Goal: Browse casually

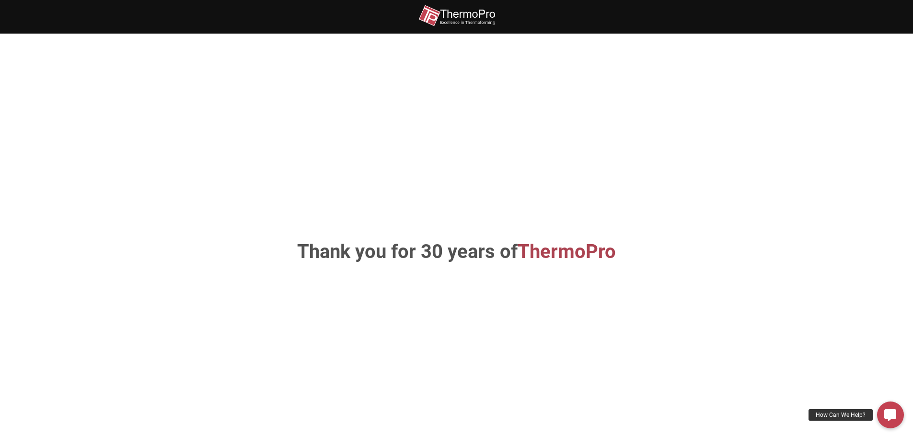
click at [559, 259] on span "ThermoPro" at bounding box center [567, 251] width 98 height 23
click at [463, 16] on img at bounding box center [456, 16] width 77 height 22
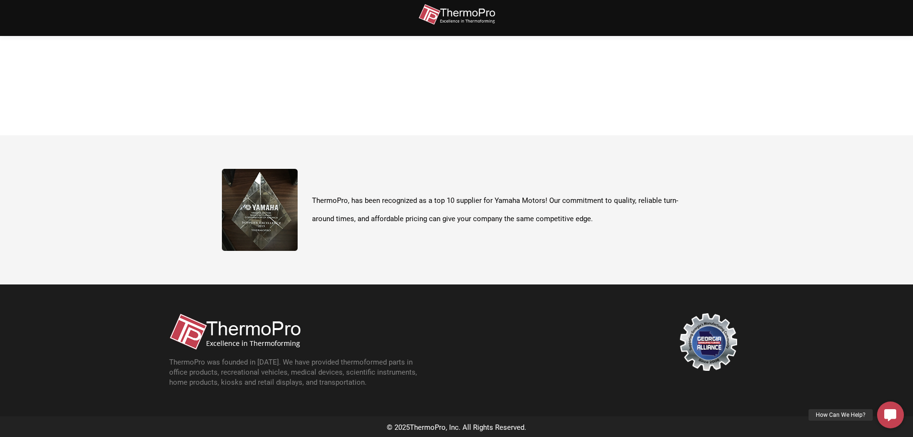
scroll to position [340, 0]
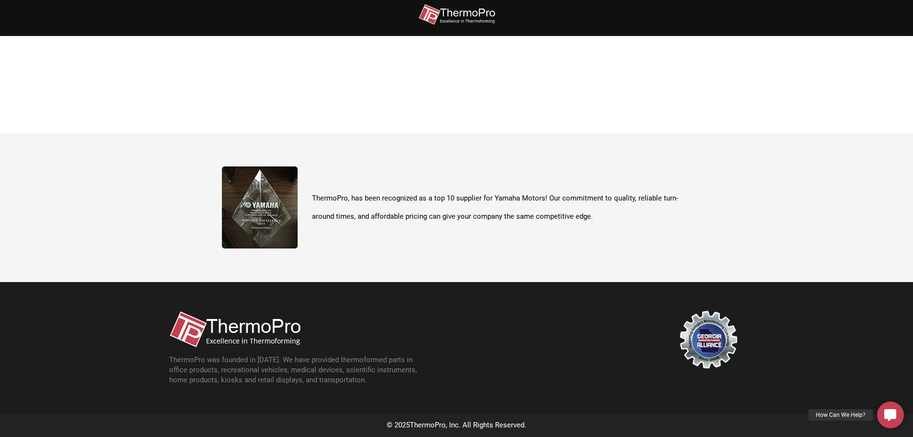
click at [260, 331] on img at bounding box center [234, 329] width 131 height 37
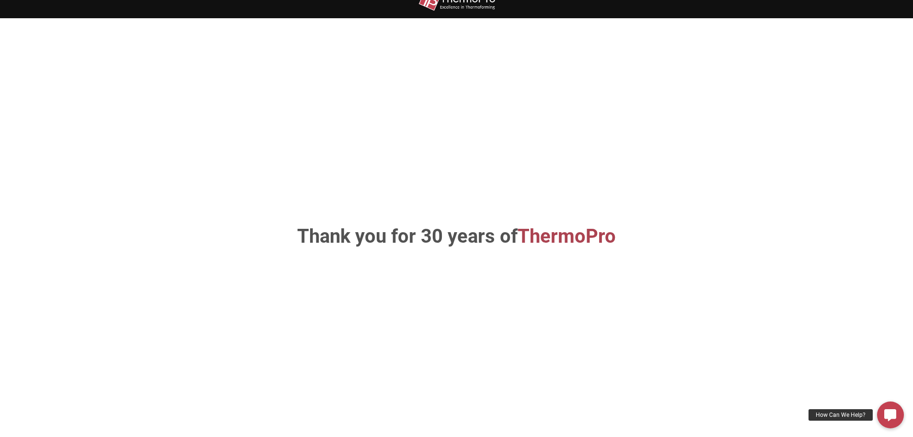
scroll to position [0, 0]
